Goal: Use online tool/utility: Utilize a website feature to perform a specific function

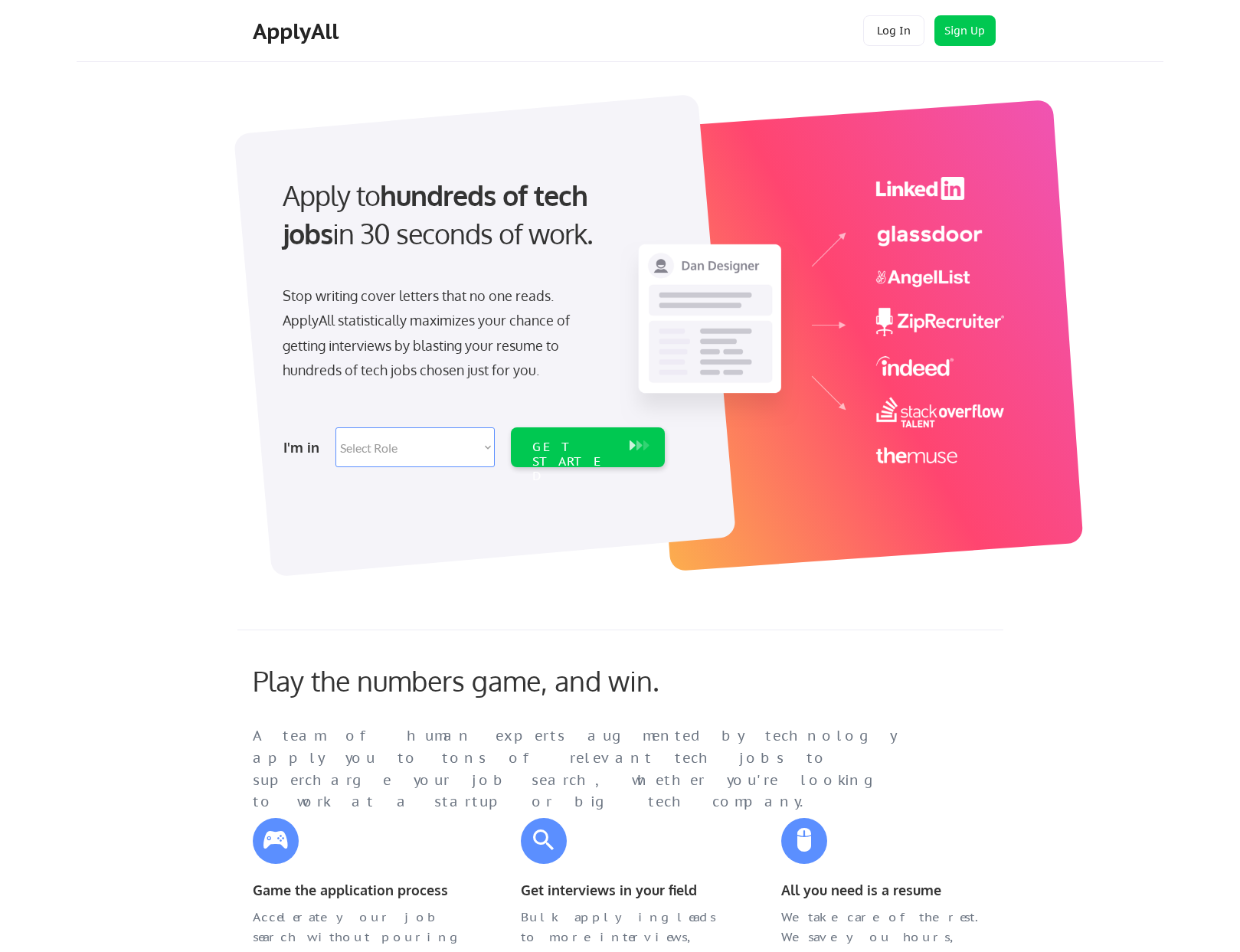
click at [455, 441] on select "Select Role Software Engineering Product Management Customer Success Sales UI/U…" at bounding box center [415, 446] width 159 height 40
select select ""it_security""
click at [335, 427] on select "Select Role Software Engineering Product Management Customer Success Sales UI/U…" at bounding box center [415, 446] width 159 height 40
select select ""it_security""
click at [603, 447] on div "GET STARTED" at bounding box center [573, 462] width 82 height 44
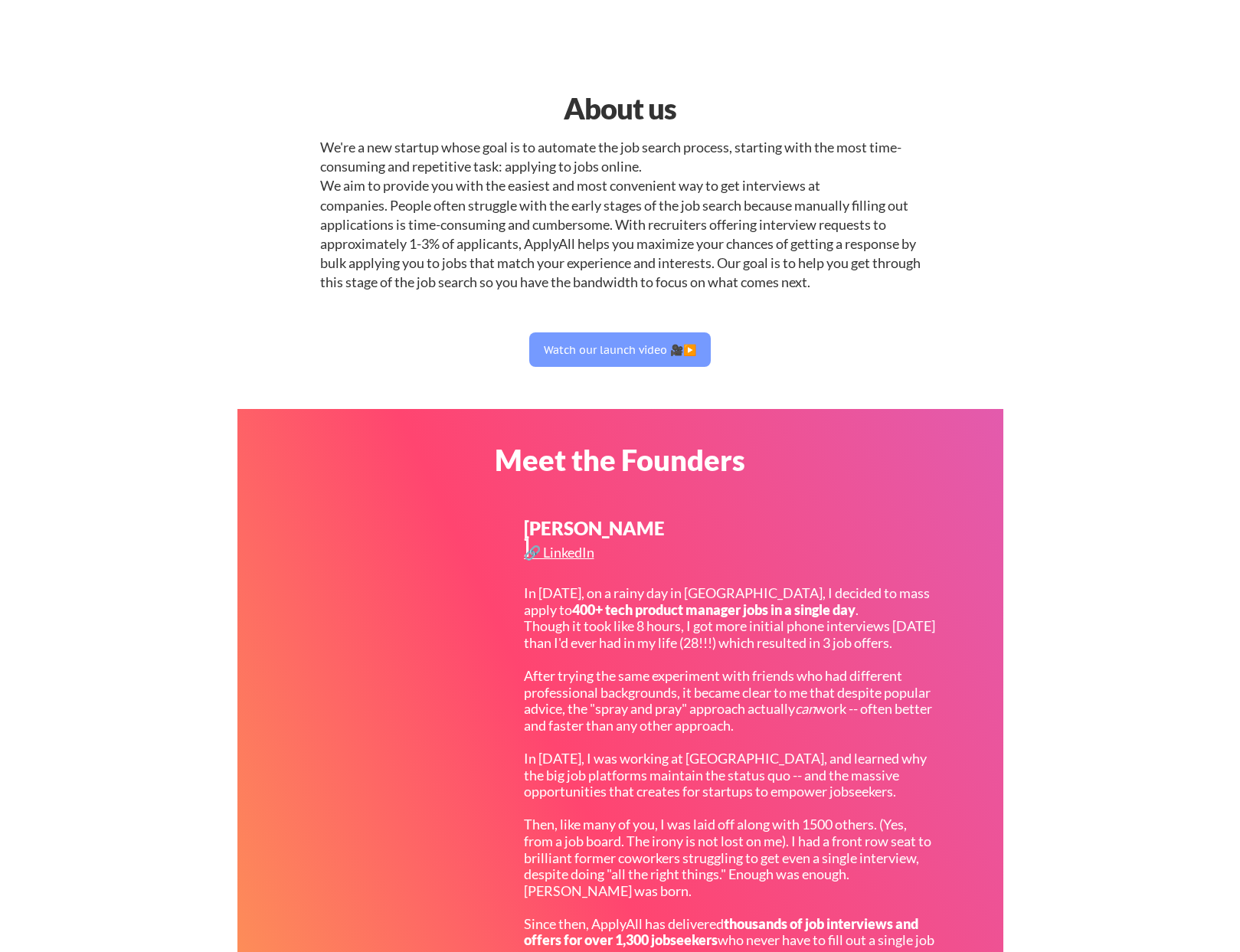
select select ""it_security""
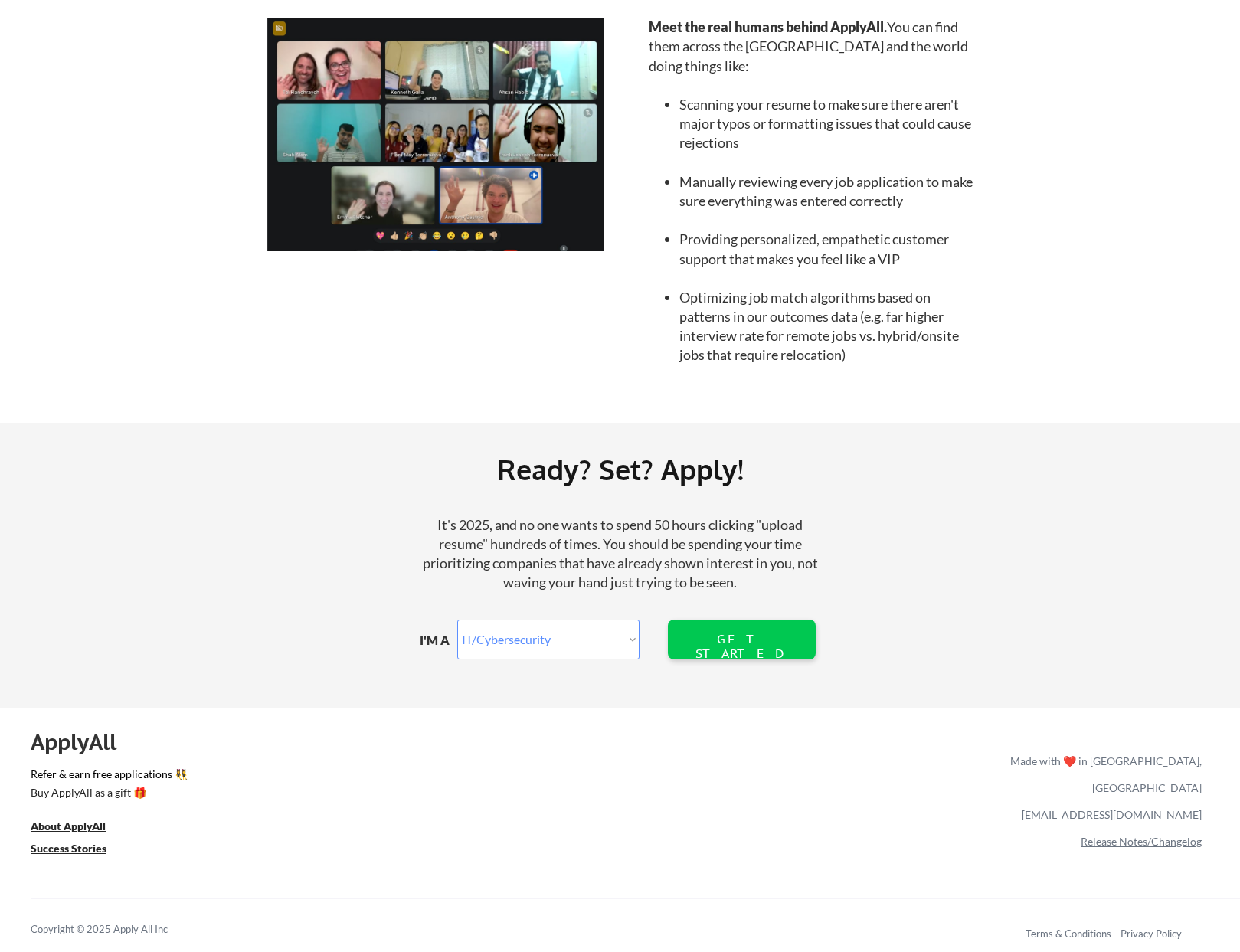
scroll to position [1431, 0]
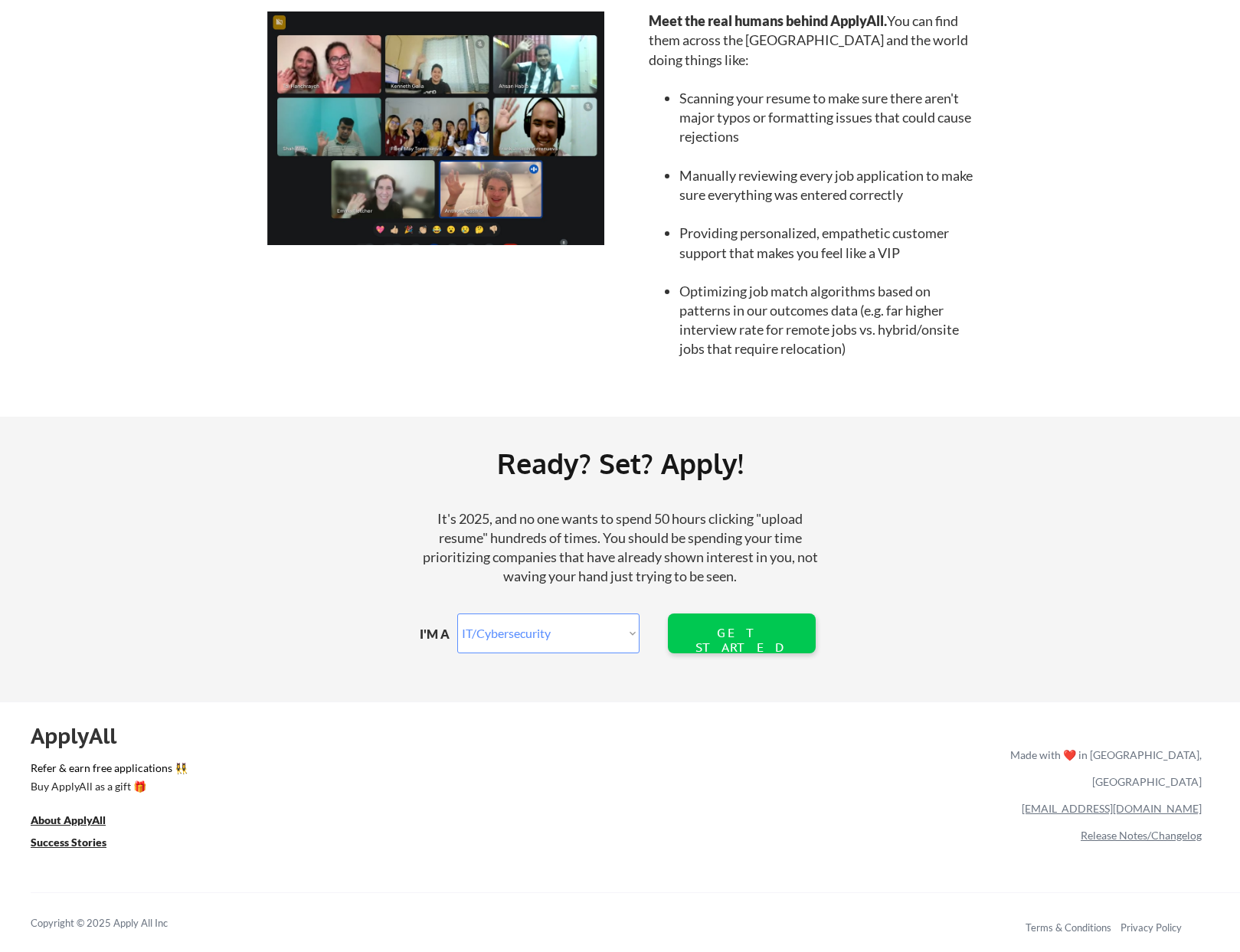
click at [86, 737] on div "ApplyAll" at bounding box center [82, 736] width 104 height 26
